Goal: Check status: Check status

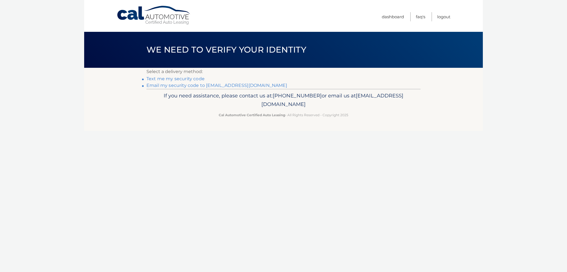
click at [187, 86] on link "Email my security code to [EMAIL_ADDRESS][DOMAIN_NAME]" at bounding box center [216, 85] width 141 height 5
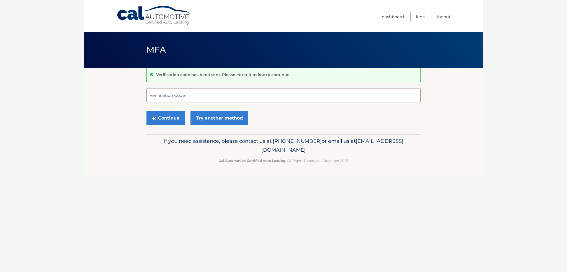
click at [161, 99] on input "Verification Code" at bounding box center [283, 96] width 274 height 14
type input "210463"
click at [167, 119] on button "Continue" at bounding box center [165, 118] width 38 height 14
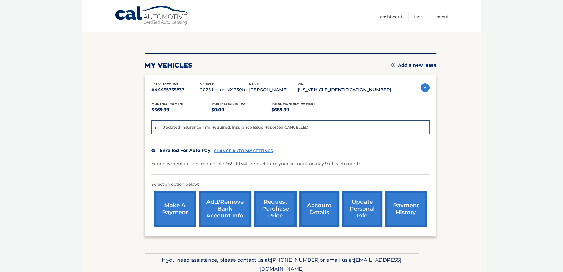
scroll to position [55, 0]
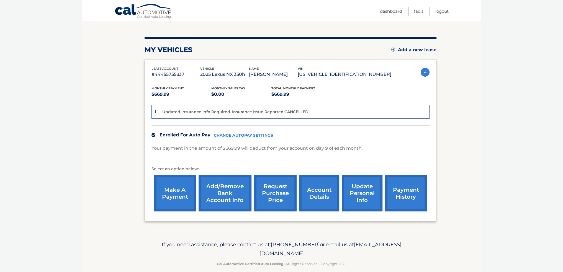
click at [407, 193] on link "payment history" at bounding box center [406, 193] width 42 height 36
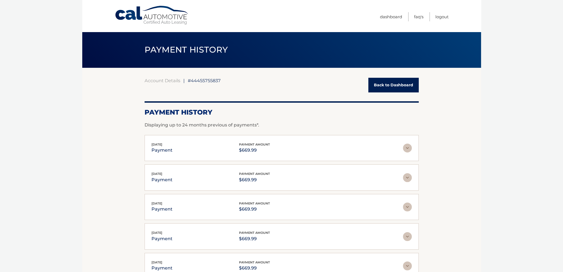
click at [287, 147] on div "Sep 09, 2025 payment payment amount $669.99" at bounding box center [276, 148] width 251 height 12
